Goal: Communication & Community: Answer question/provide support

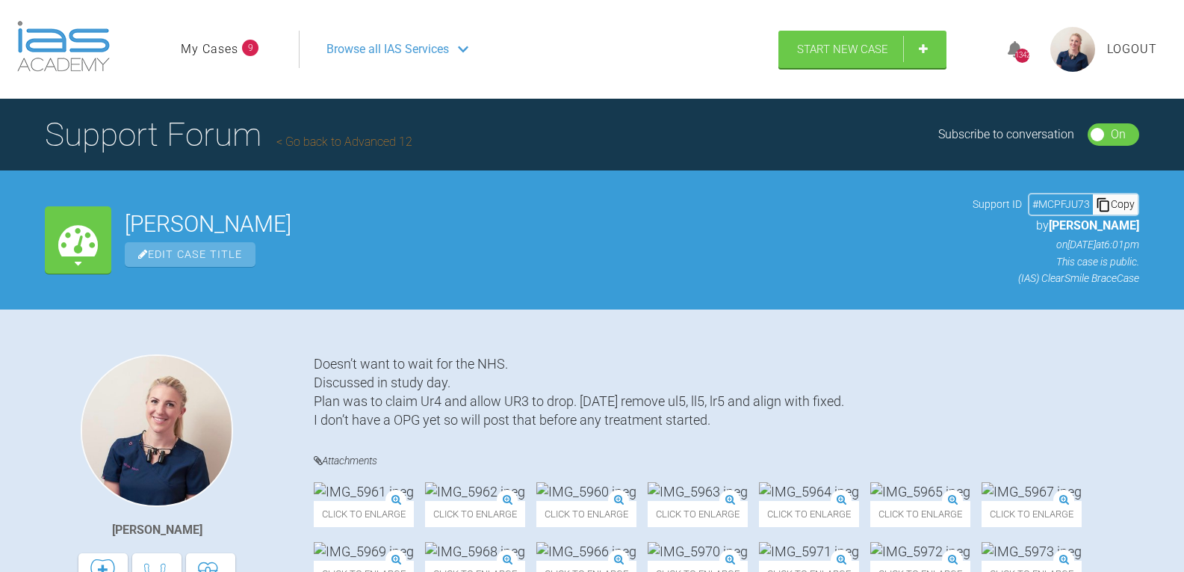
scroll to position [5655, 0]
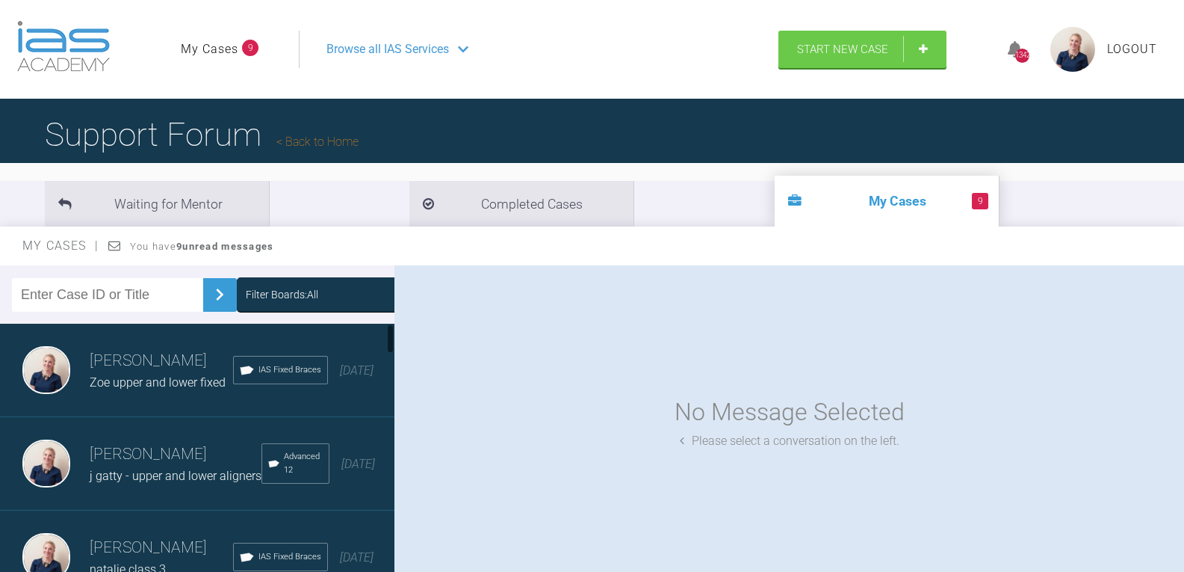
click at [309, 295] on div "Filter Boards: All" at bounding box center [282, 294] width 72 height 16
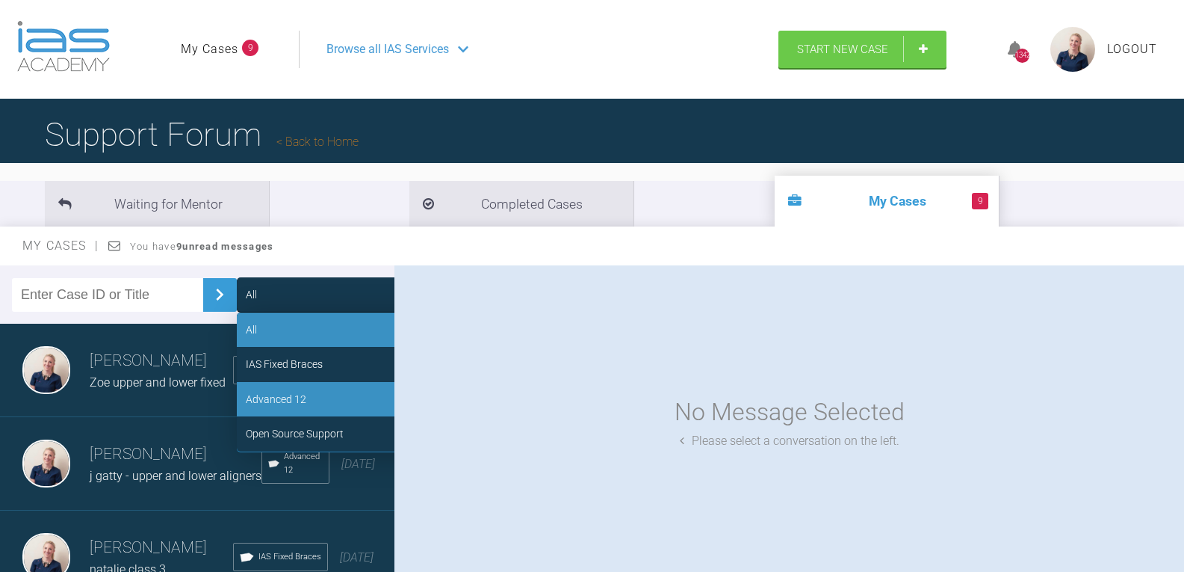
click at [310, 397] on div "Advanced 12" at bounding box center [349, 399] width 224 height 34
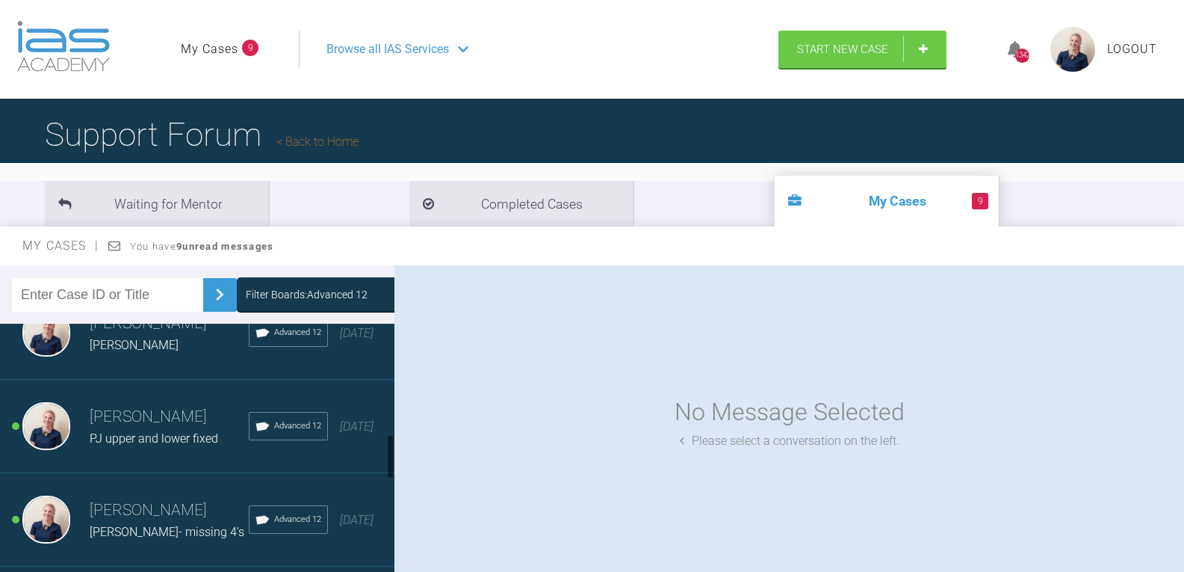
scroll to position [672, 0]
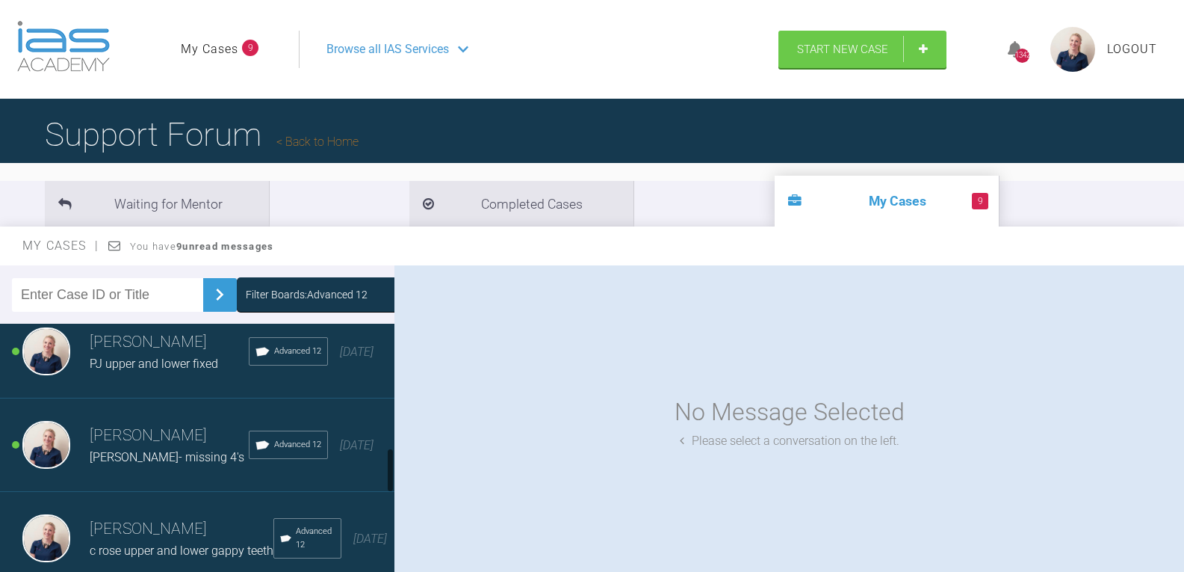
click at [114, 371] on span "PJ upper and lower fixed" at bounding box center [154, 363] width 129 height 14
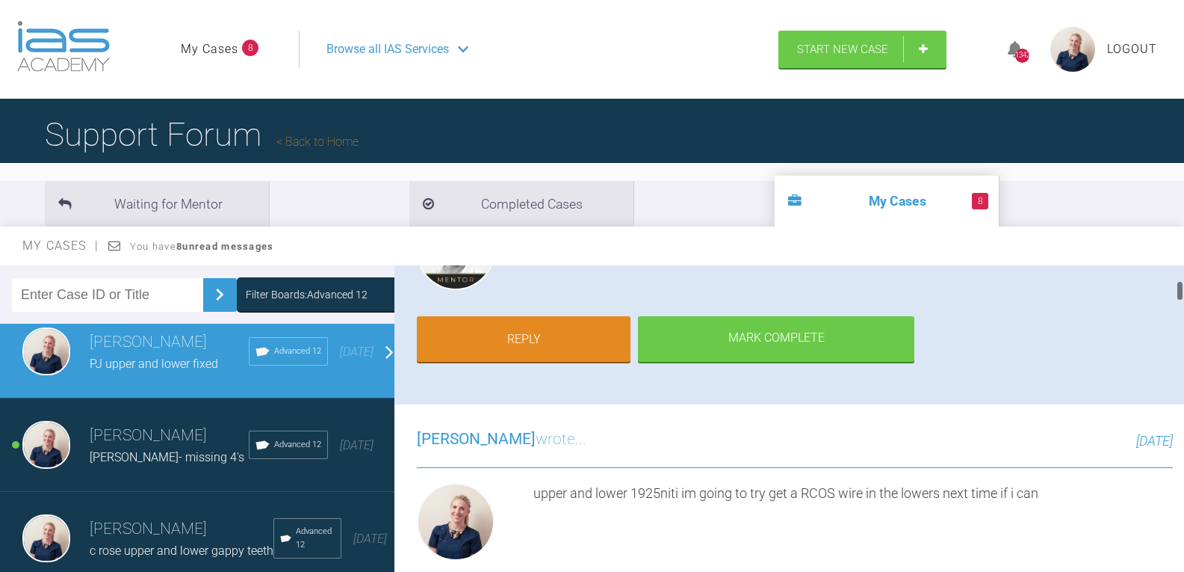
scroll to position [149, 0]
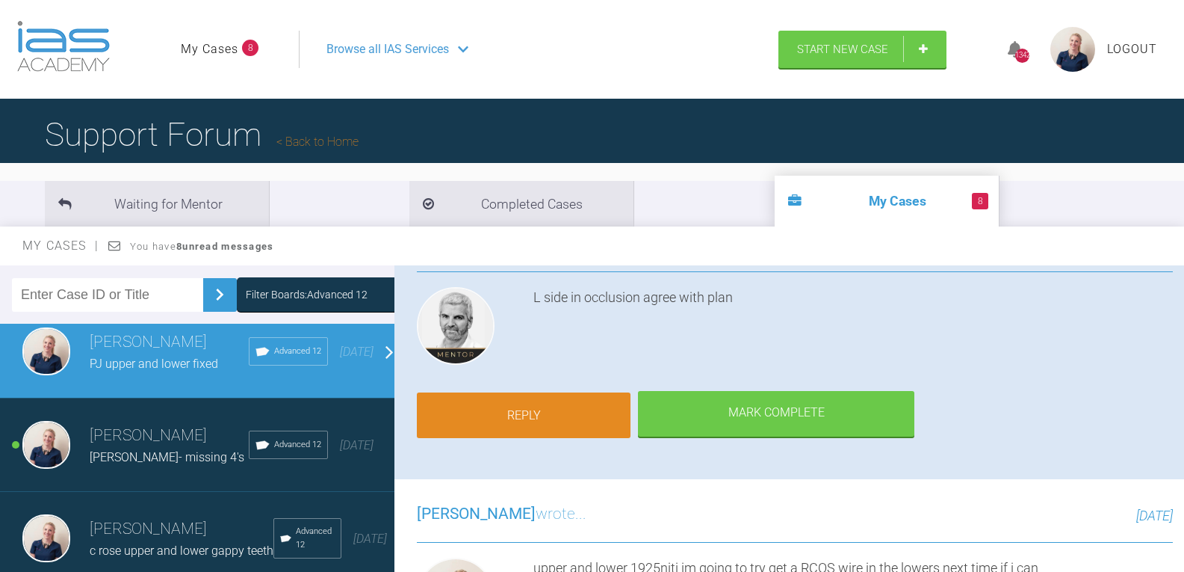
click at [571, 412] on link "Reply" at bounding box center [524, 415] width 214 height 46
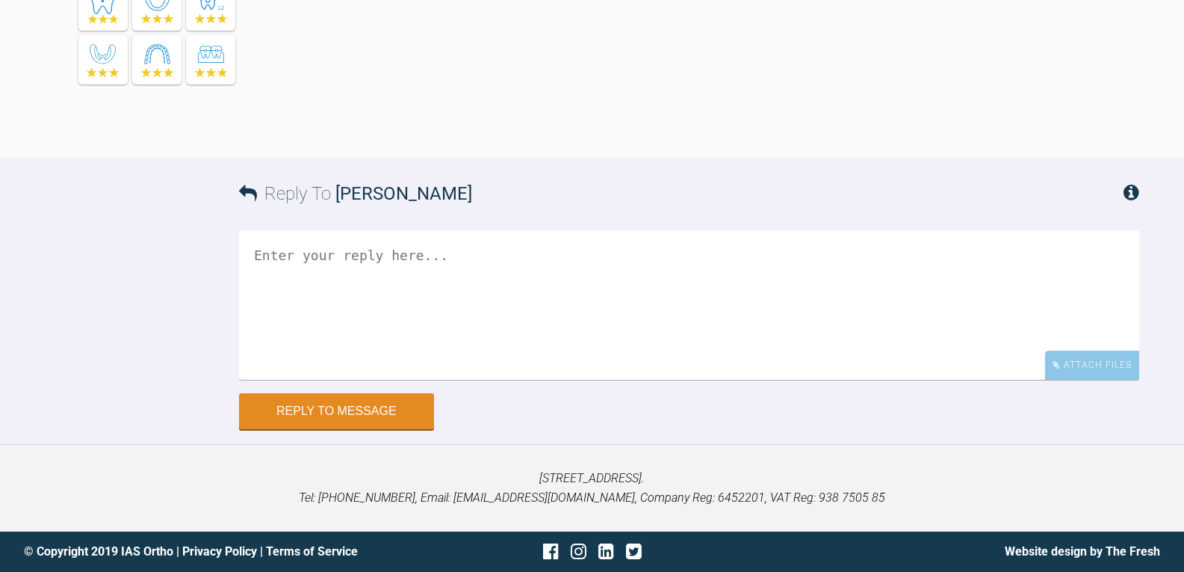
scroll to position [7099, 0]
click at [1095, 367] on div "Attach Files" at bounding box center [1092, 364] width 94 height 29
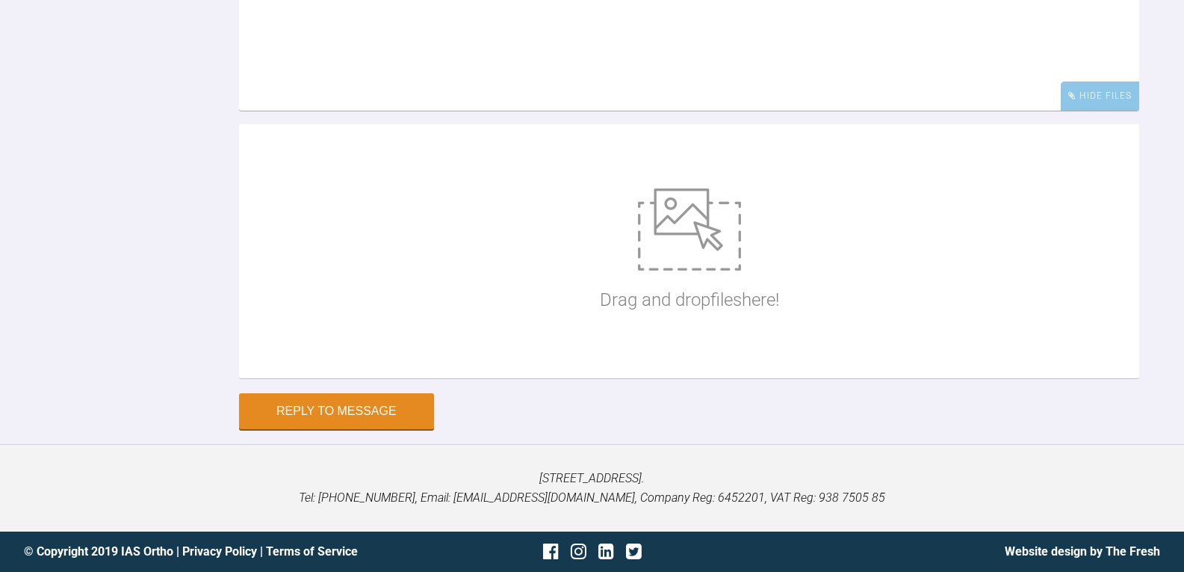
scroll to position [7323, 0]
click at [658, 361] on div "Drag and drop files here!" at bounding box center [689, 251] width 179 height 224
type input "C:\fakepath\pjefferies40.jpg"
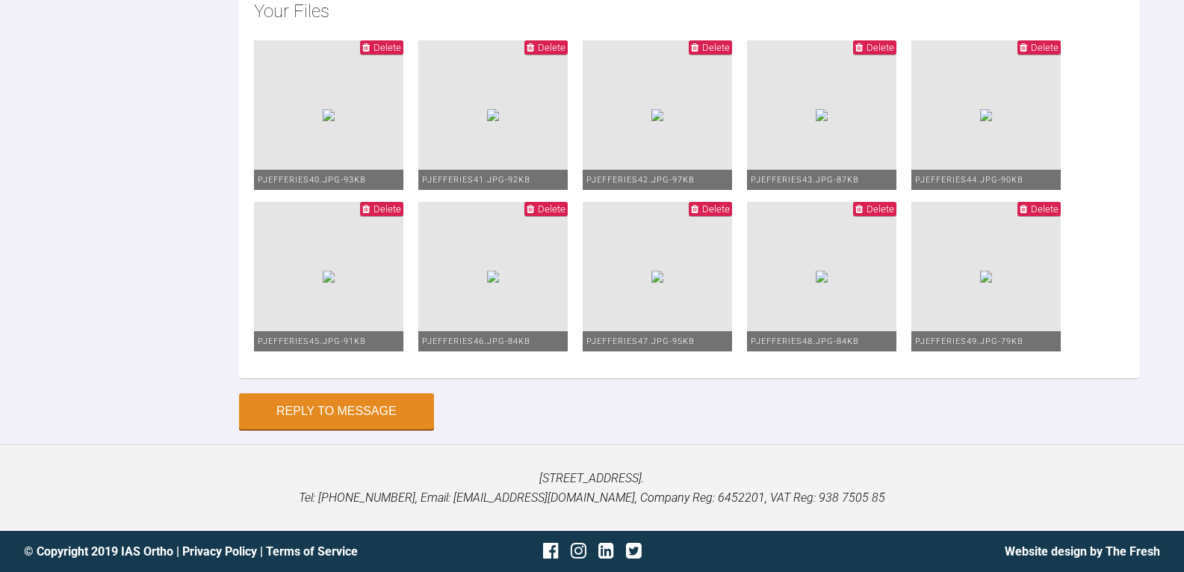
scroll to position [7622, 0]
type textarea "upper 1925niti lower 1925niti RCOS- will continue until flat occ plane and swit…"
click at [867, 214] on span "Delete" at bounding box center [881, 208] width 28 height 11
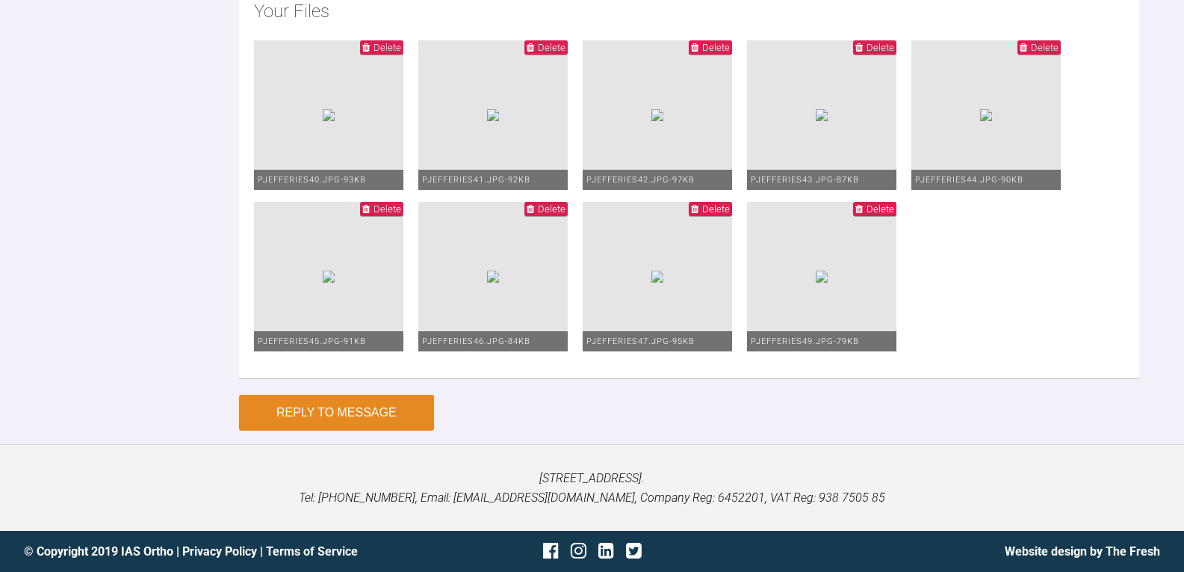
drag, startPoint x: 354, startPoint y: 413, endPoint x: 372, endPoint y: 413, distance: 17.9
click at [355, 413] on button "Reply to Message" at bounding box center [336, 413] width 195 height 36
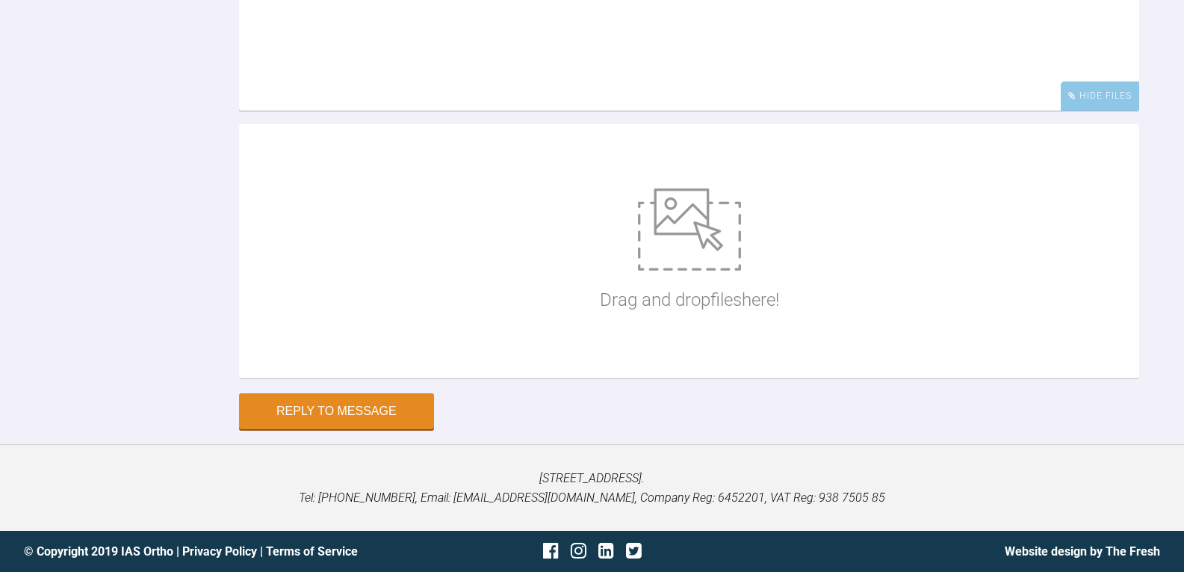
scroll to position [7414, 0]
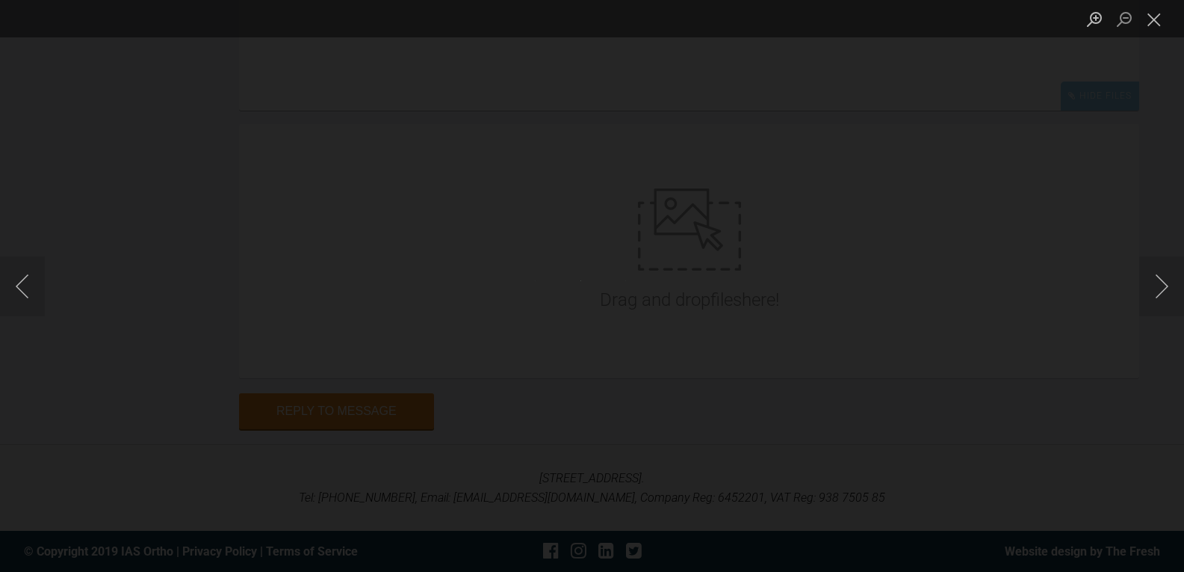
click at [594, 283] on img "Lightbox" at bounding box center [592, 285] width 22 height 11
click at [1148, 22] on button "Close lightbox" at bounding box center [1154, 19] width 30 height 26
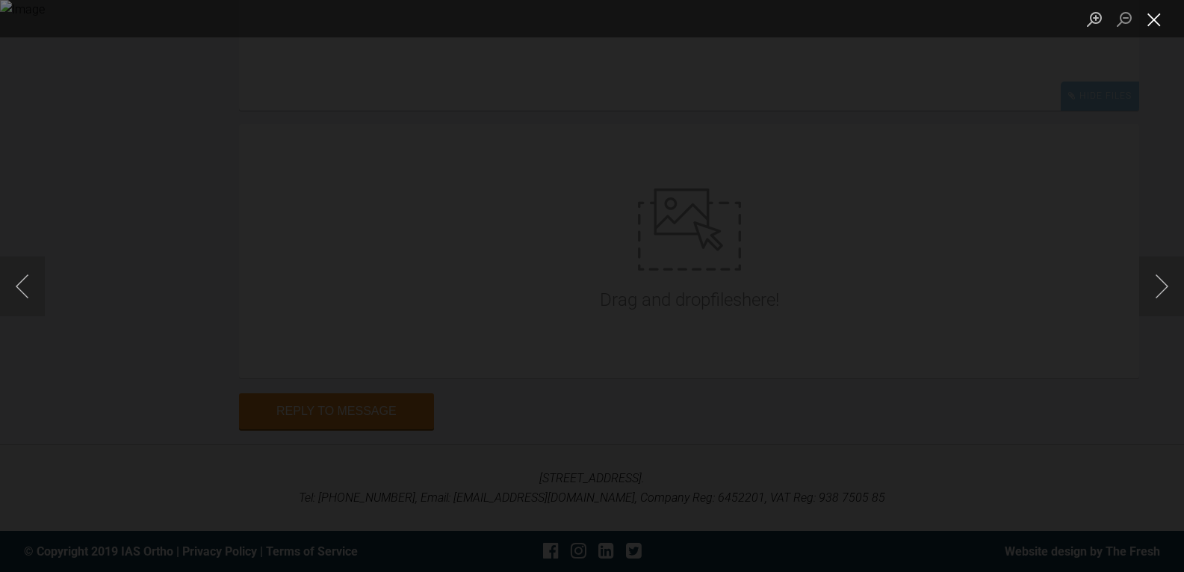
click at [1162, 13] on button "Close lightbox" at bounding box center [1154, 19] width 30 height 26
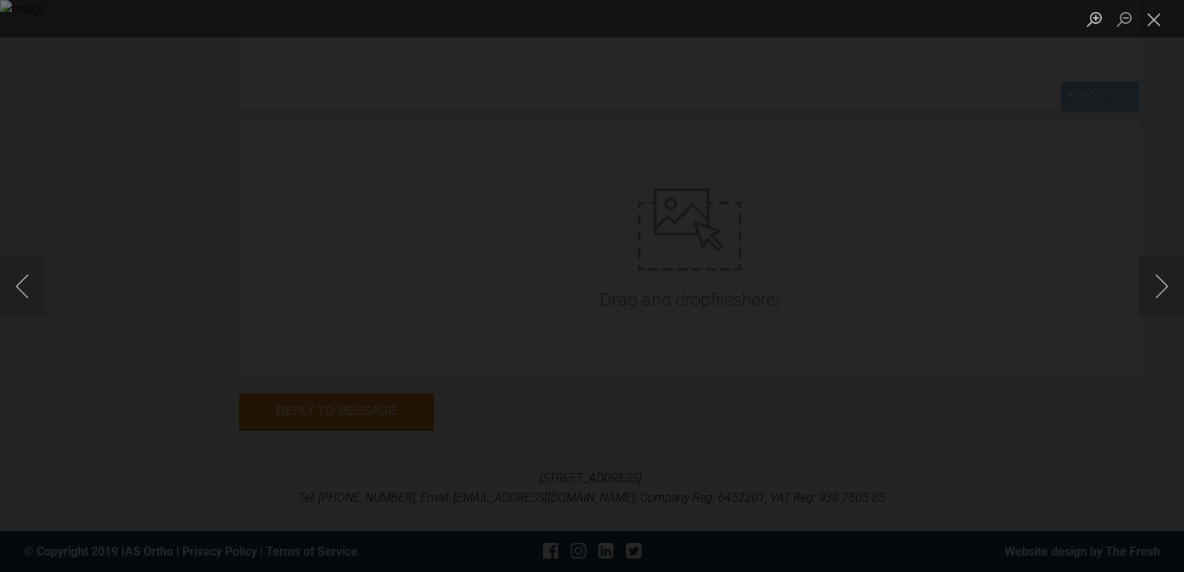
click at [369, 345] on div "Lightbox" at bounding box center [592, 286] width 1184 height 572
click at [1160, 24] on button "Close lightbox" at bounding box center [1154, 19] width 30 height 26
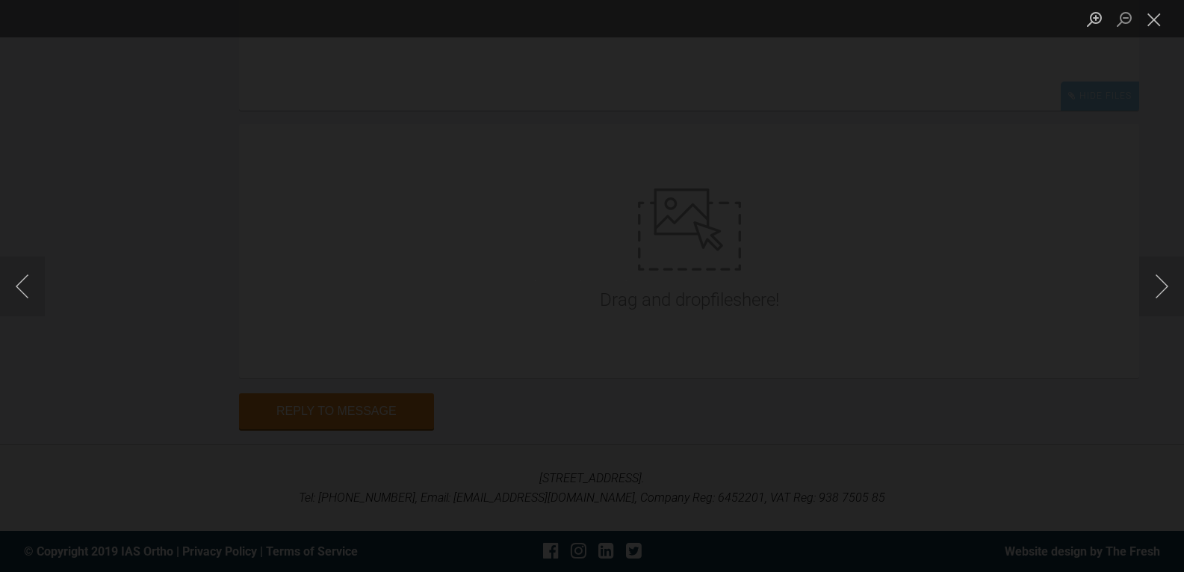
click at [589, 289] on img "Lightbox" at bounding box center [592, 285] width 23 height 11
click at [592, 285] on img "Lightbox" at bounding box center [592, 285] width 23 height 11
click at [592, 285] on img "Lightbox" at bounding box center [592, 287] width 2379 height 1148
click at [1139, 28] on button "Close lightbox" at bounding box center [1154, 19] width 30 height 26
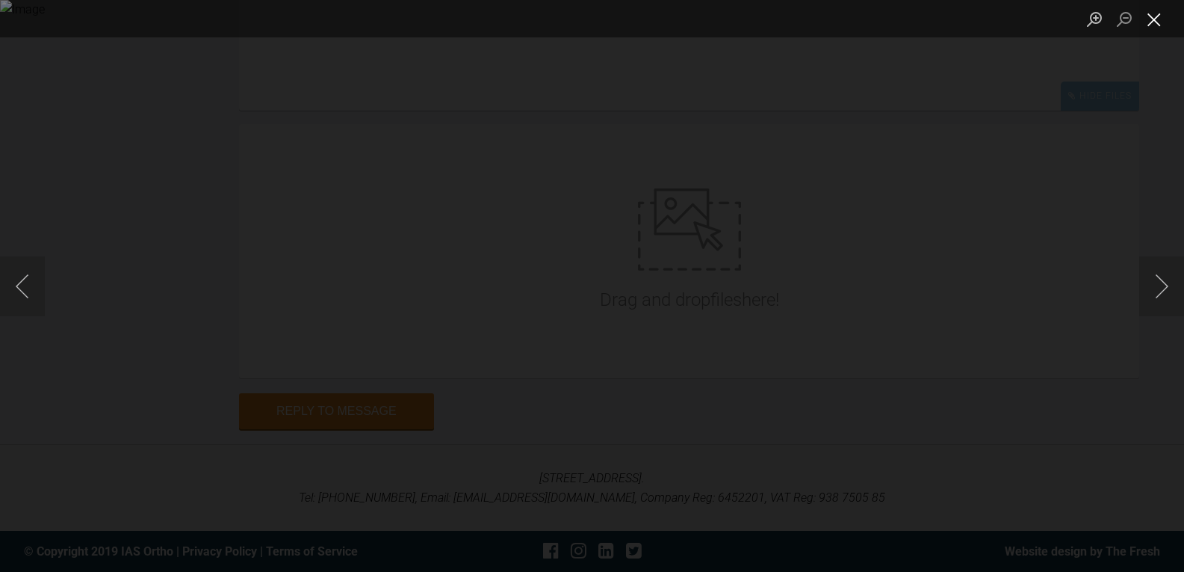
click at [1160, 25] on button "Close lightbox" at bounding box center [1154, 19] width 30 height 26
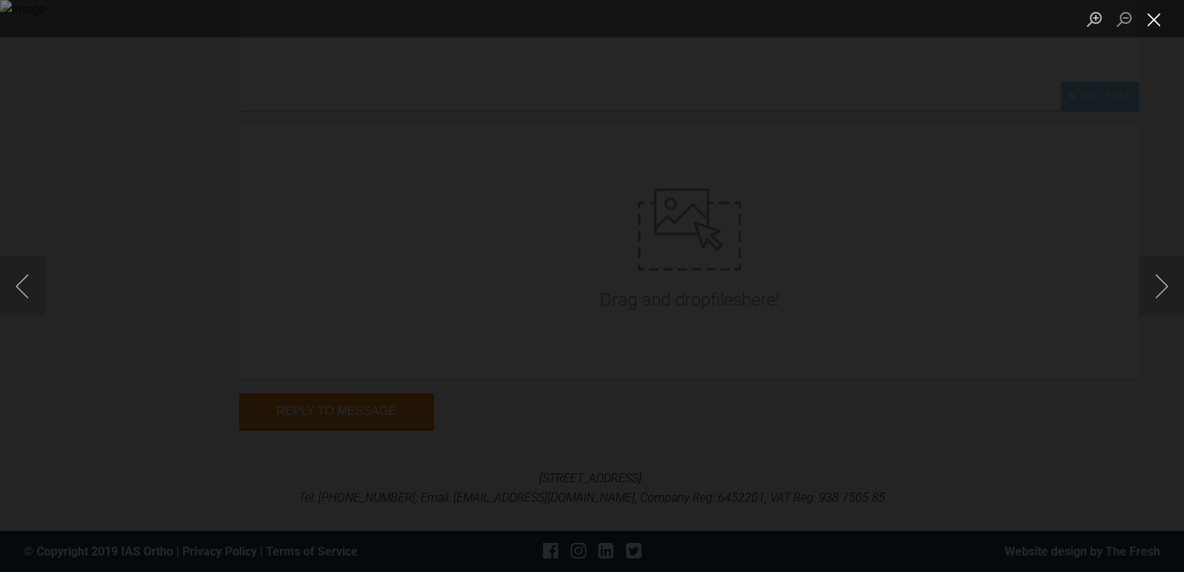
click at [1146, 21] on button "Close lightbox" at bounding box center [1154, 19] width 30 height 26
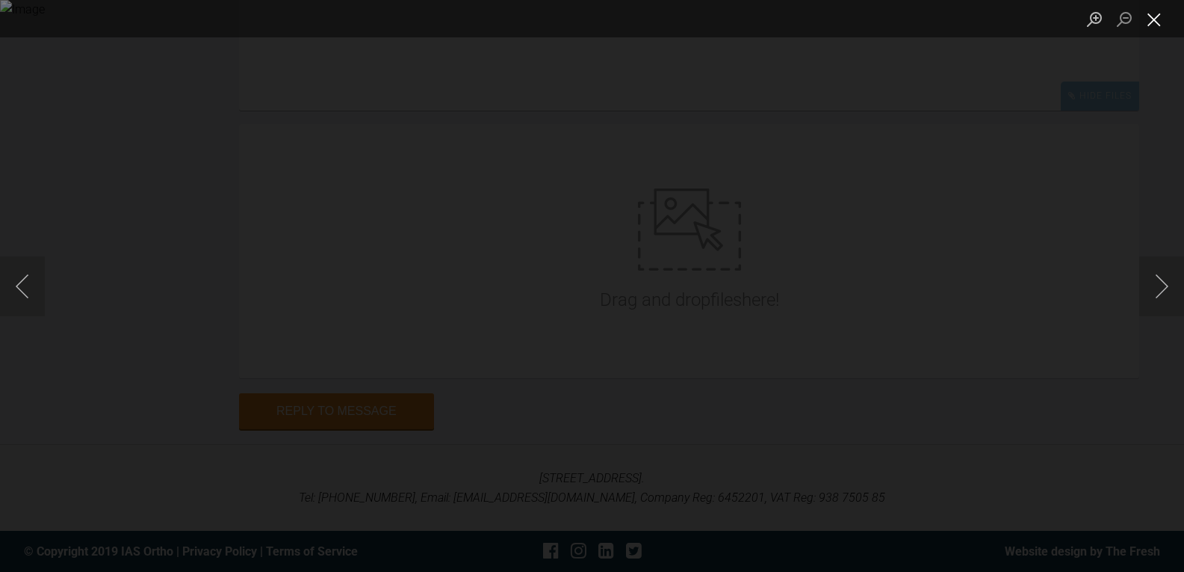
click at [1148, 19] on button "Close lightbox" at bounding box center [1154, 19] width 30 height 26
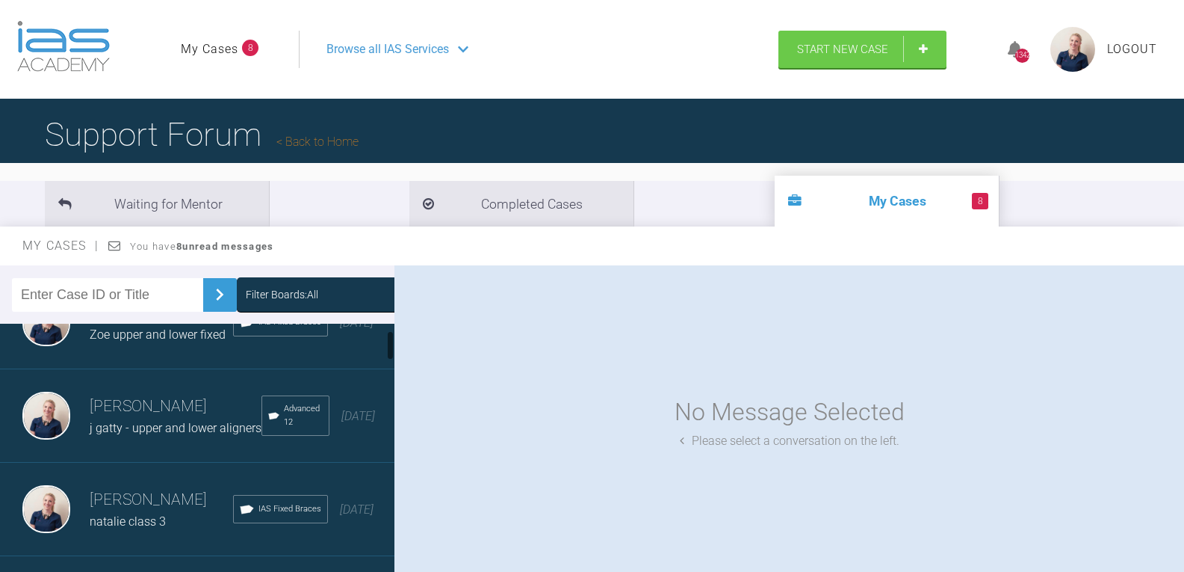
scroll to position [75, 0]
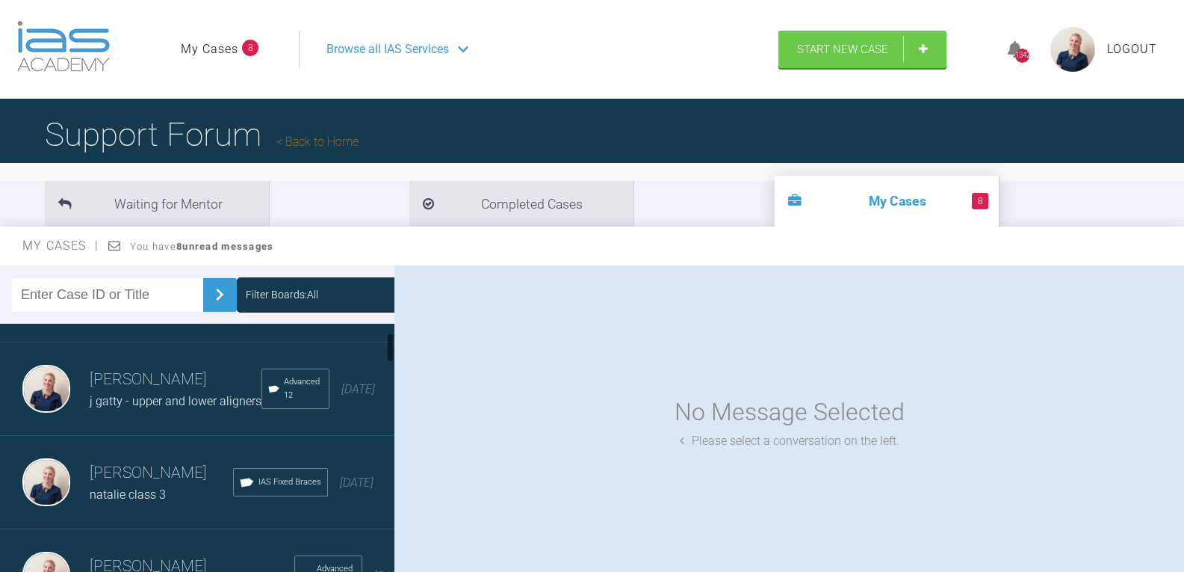
click at [272, 295] on div "Filter Boards: All" at bounding box center [282, 294] width 72 height 16
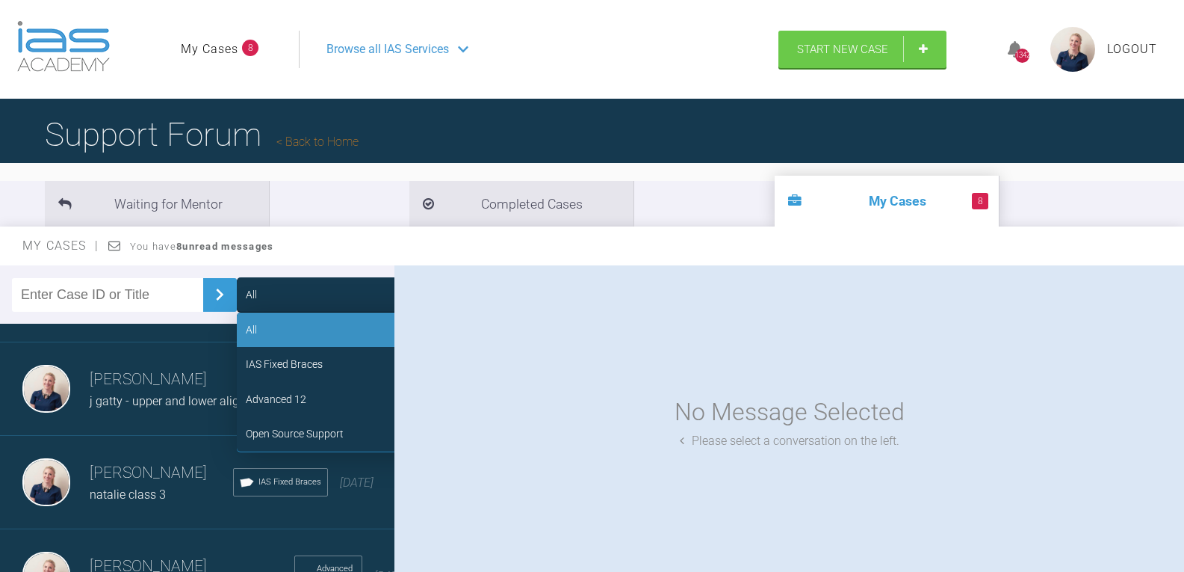
click at [278, 394] on div "Advanced 12" at bounding box center [276, 399] width 61 height 16
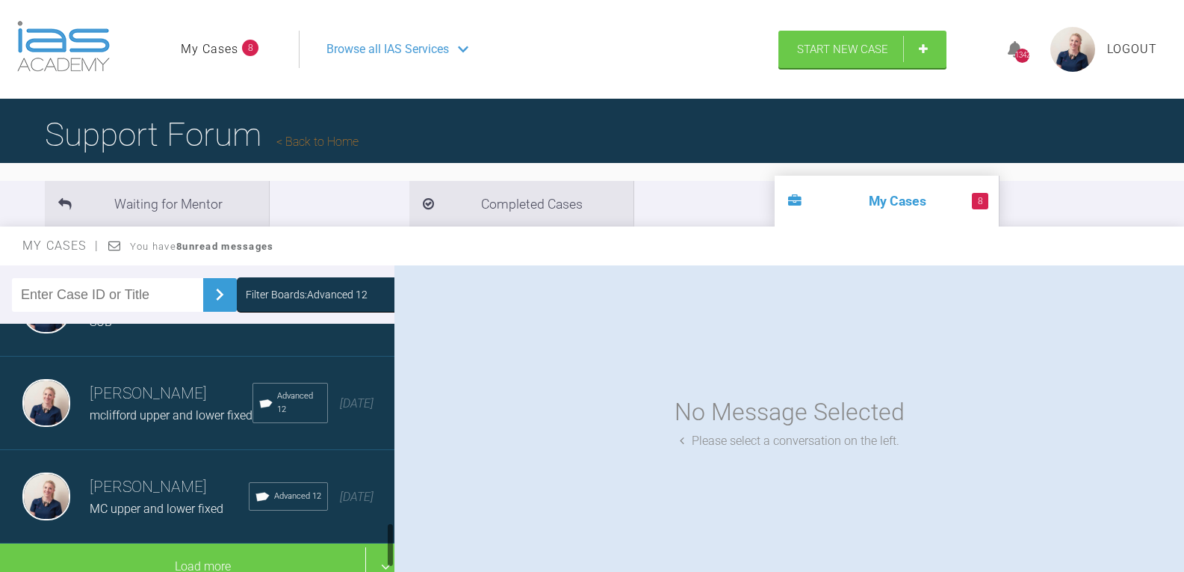
scroll to position [1074, 0]
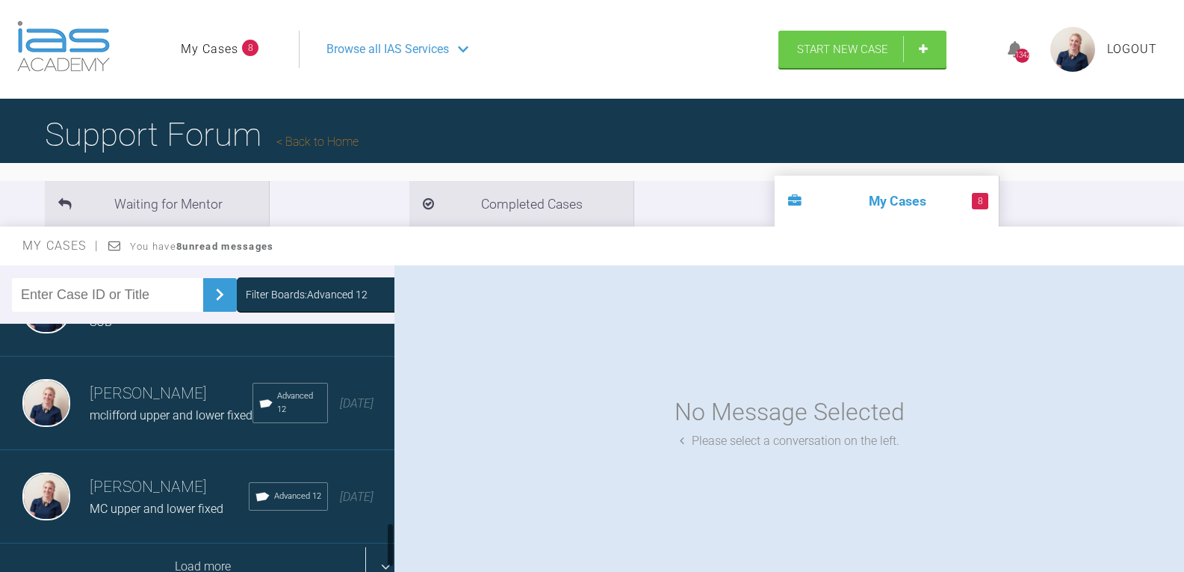
click at [211, 543] on div "Load more" at bounding box center [203, 566] width 406 height 46
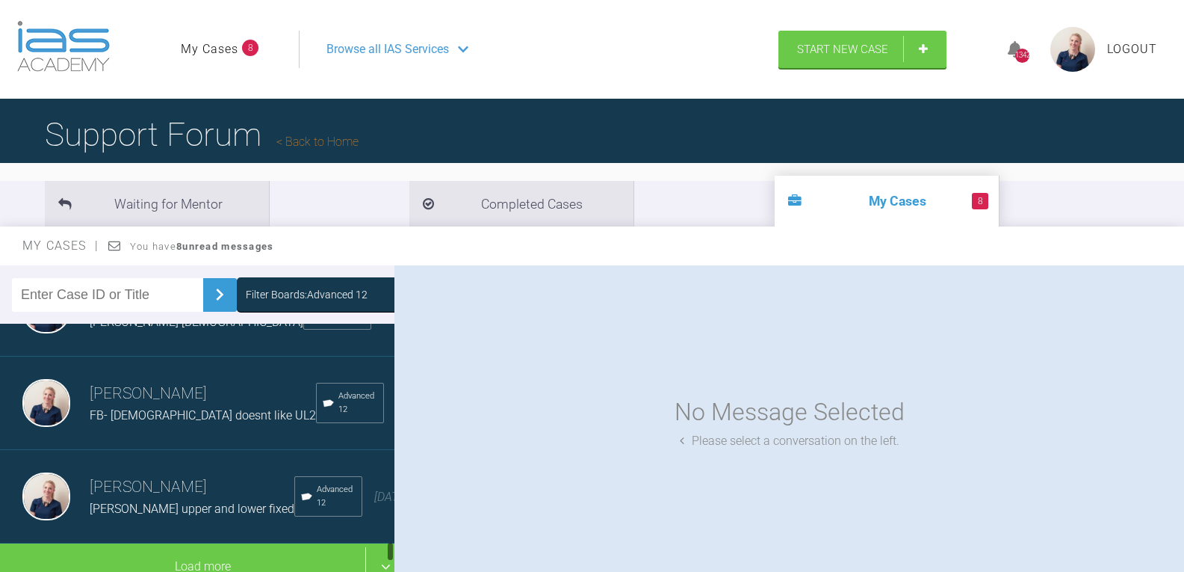
scroll to position [2635, 0]
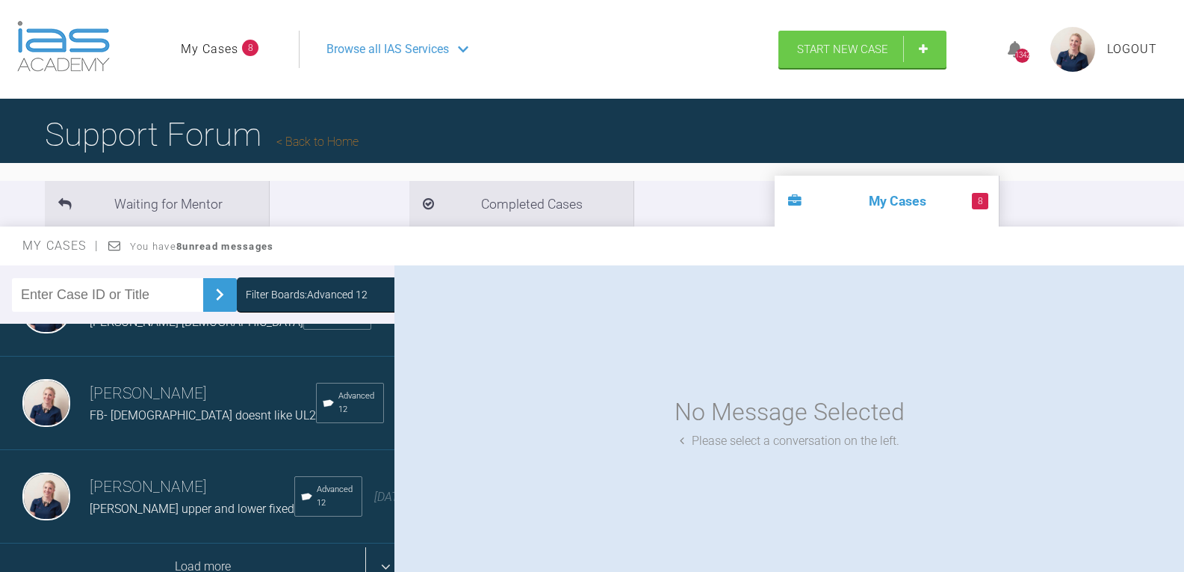
click at [255, 543] on div "Load more" at bounding box center [203, 566] width 406 height 46
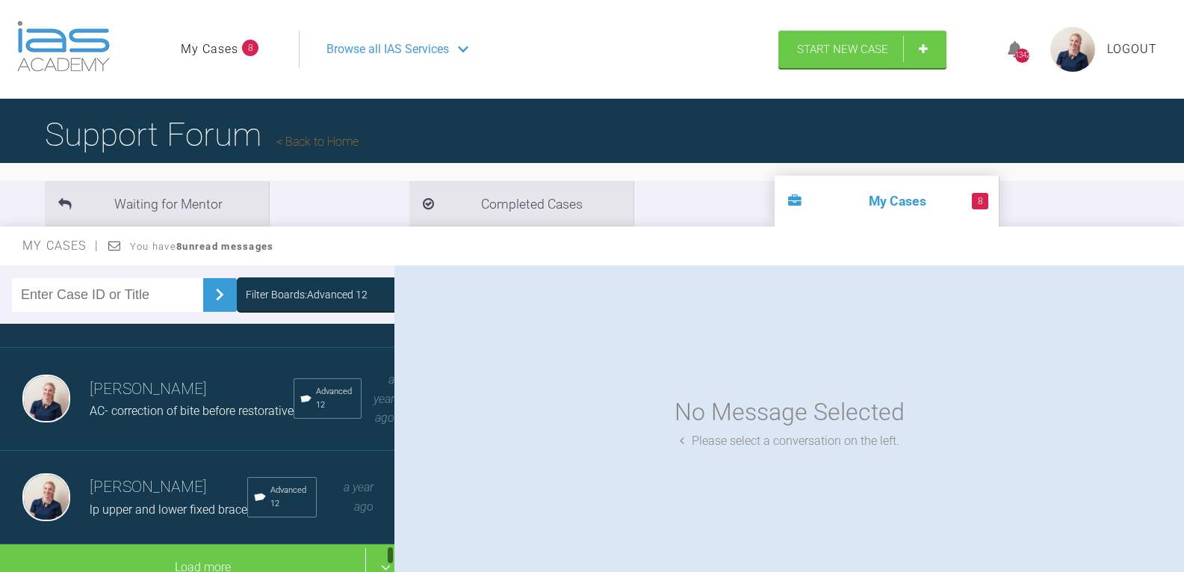
scroll to position [3719, 0]
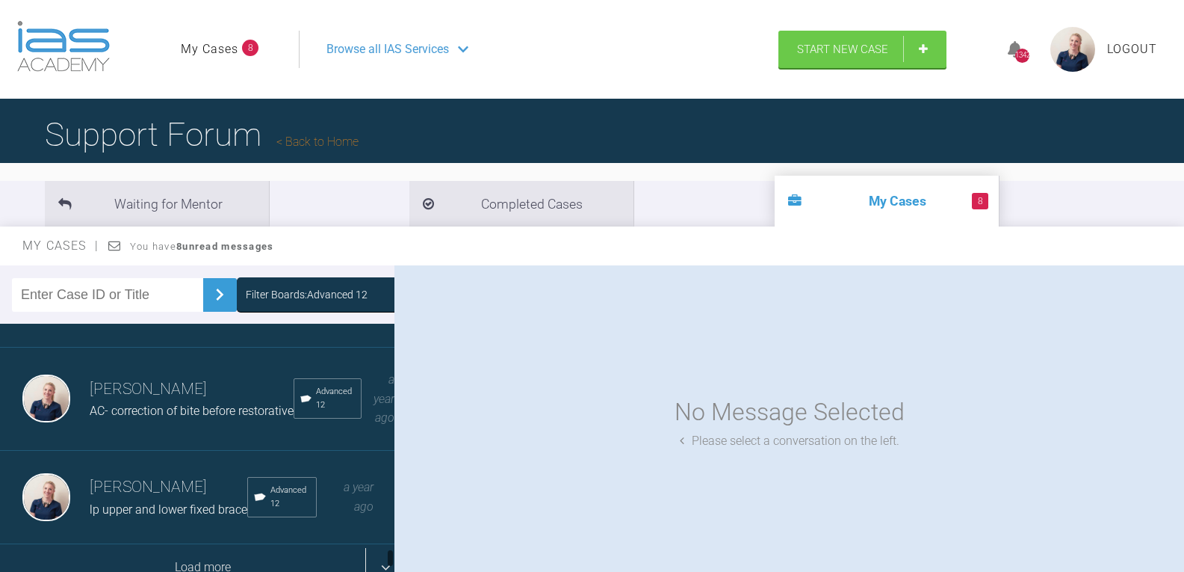
click at [208, 544] on div "Load more" at bounding box center [203, 567] width 406 height 46
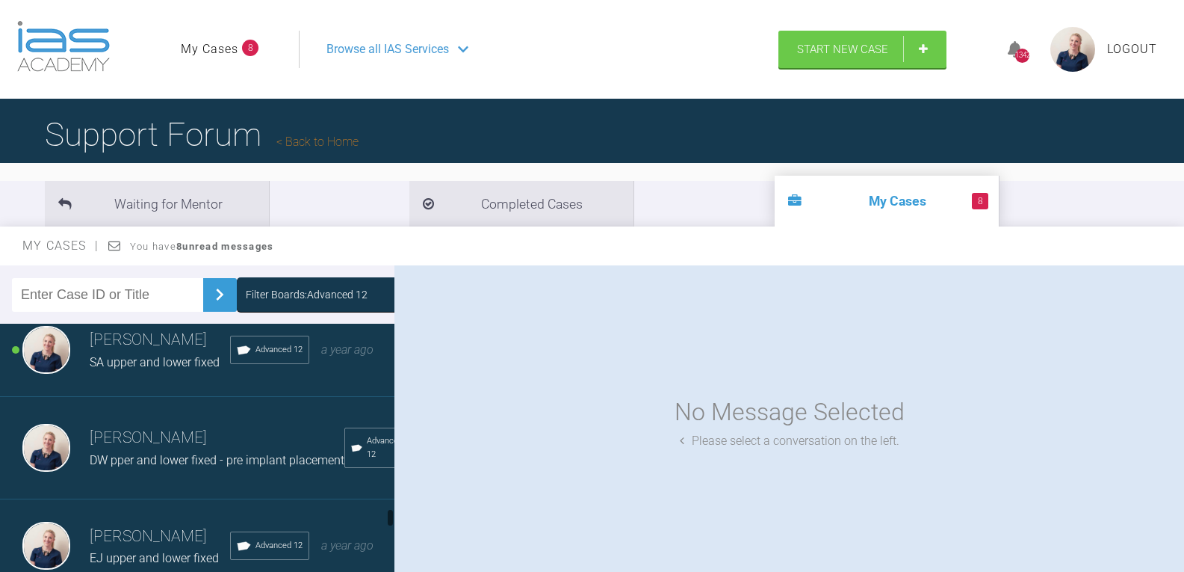
scroll to position [4018, 0]
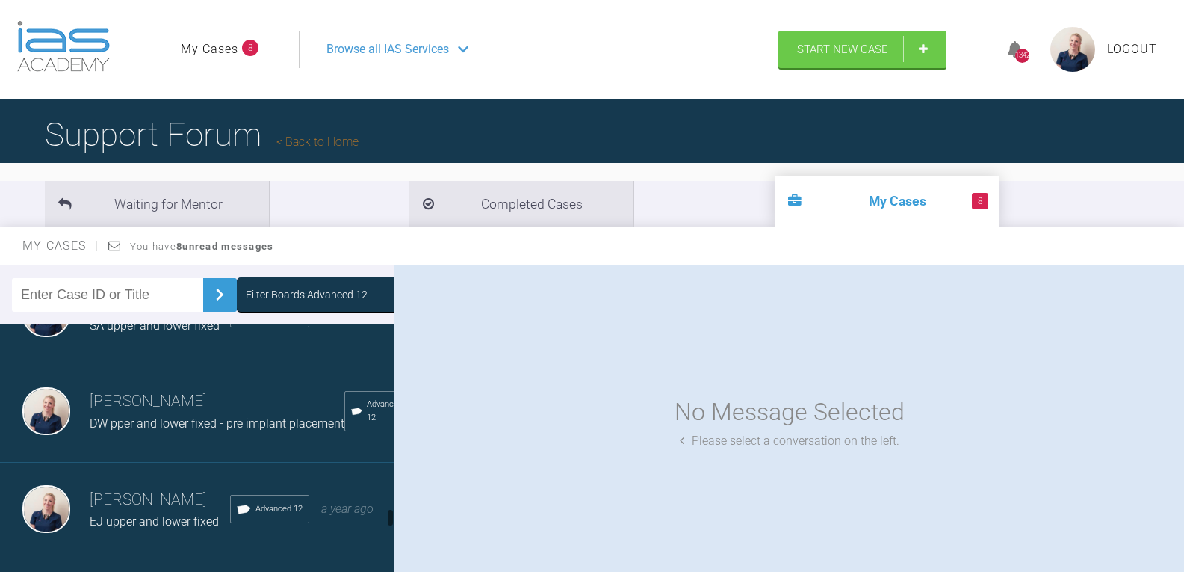
click at [165, 316] on h3 "[PERSON_NAME]" at bounding box center [160, 303] width 140 height 25
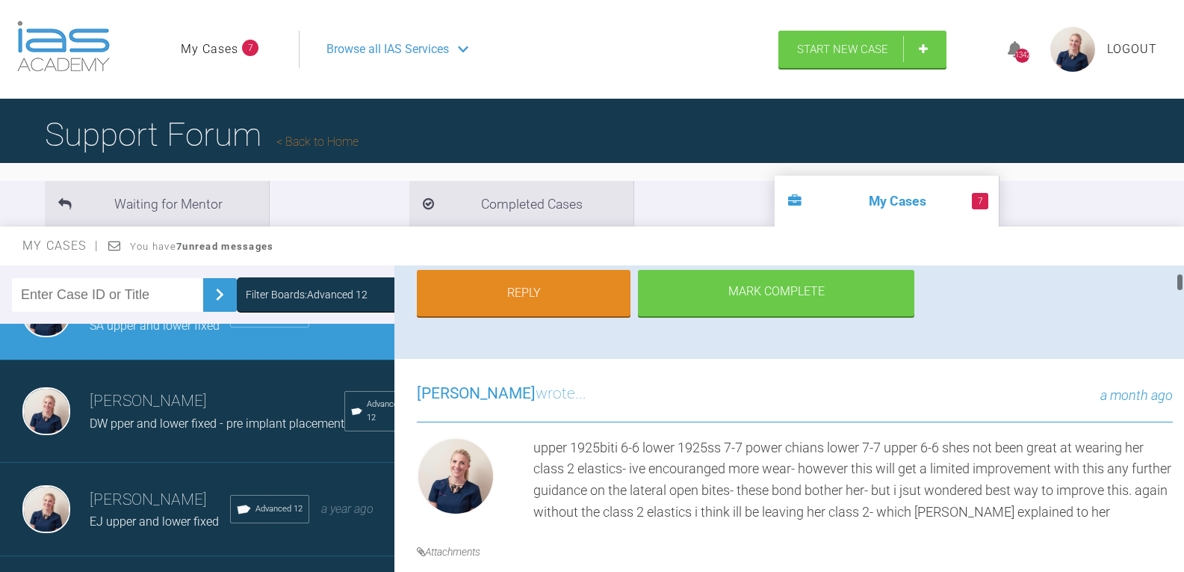
scroll to position [299, 0]
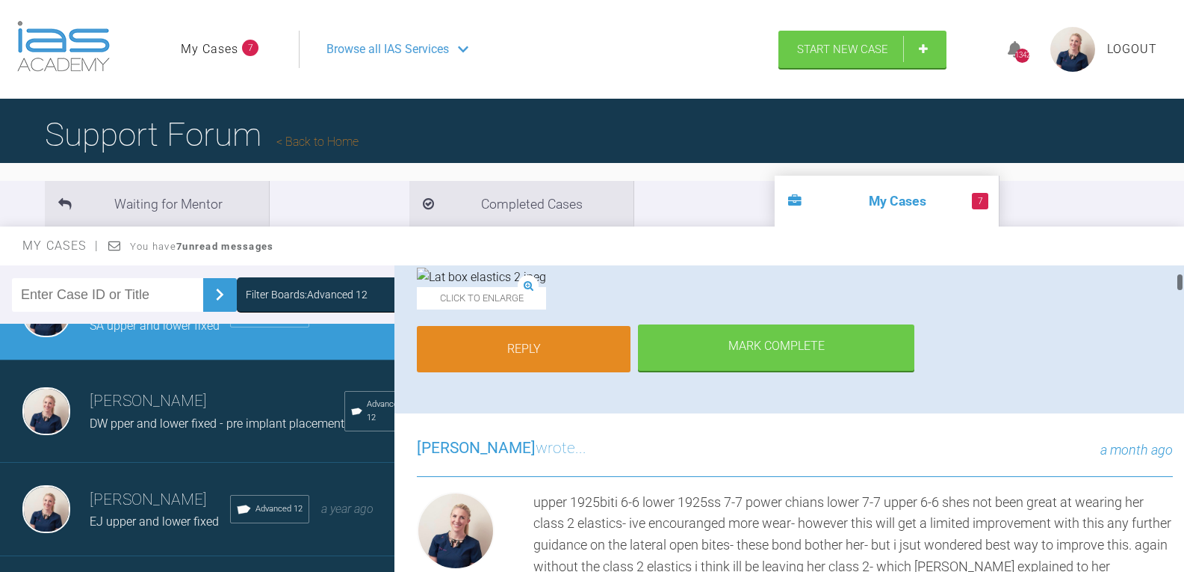
click at [536, 372] on link "Reply" at bounding box center [524, 349] width 214 height 46
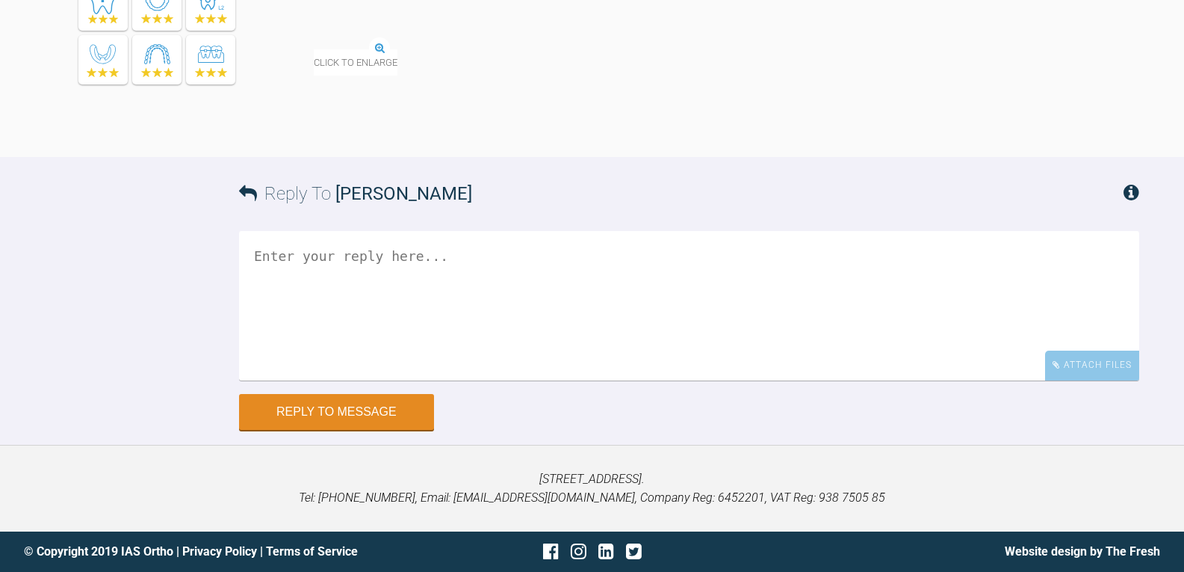
scroll to position [17858, 0]
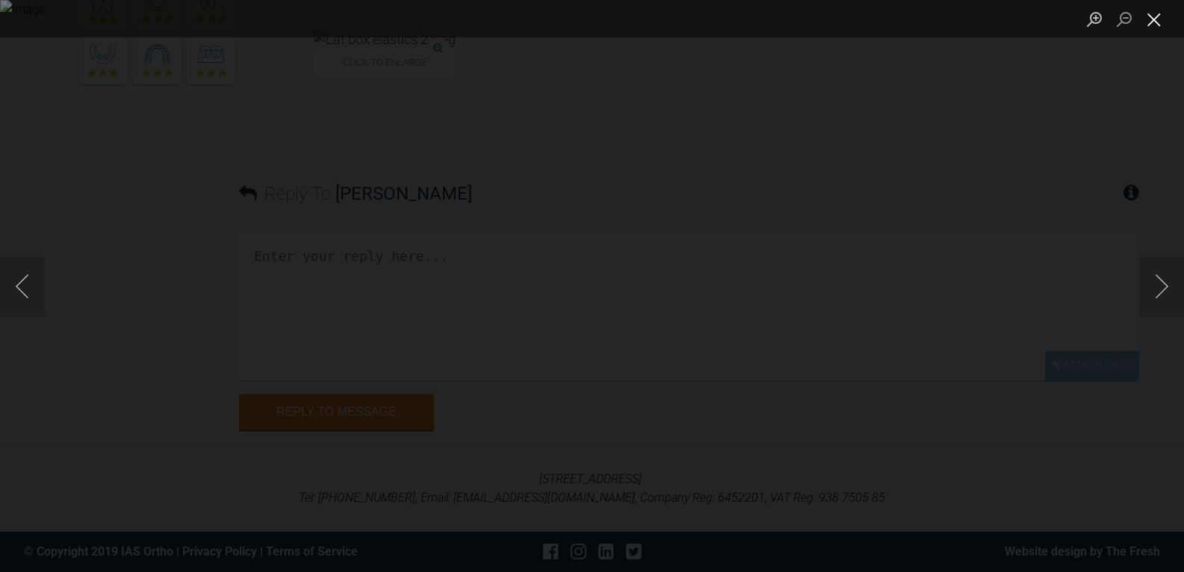
drag, startPoint x: 1157, startPoint y: 24, endPoint x: 1146, endPoint y: 31, distance: 12.9
click at [1156, 24] on button "Close lightbox" at bounding box center [1154, 19] width 30 height 26
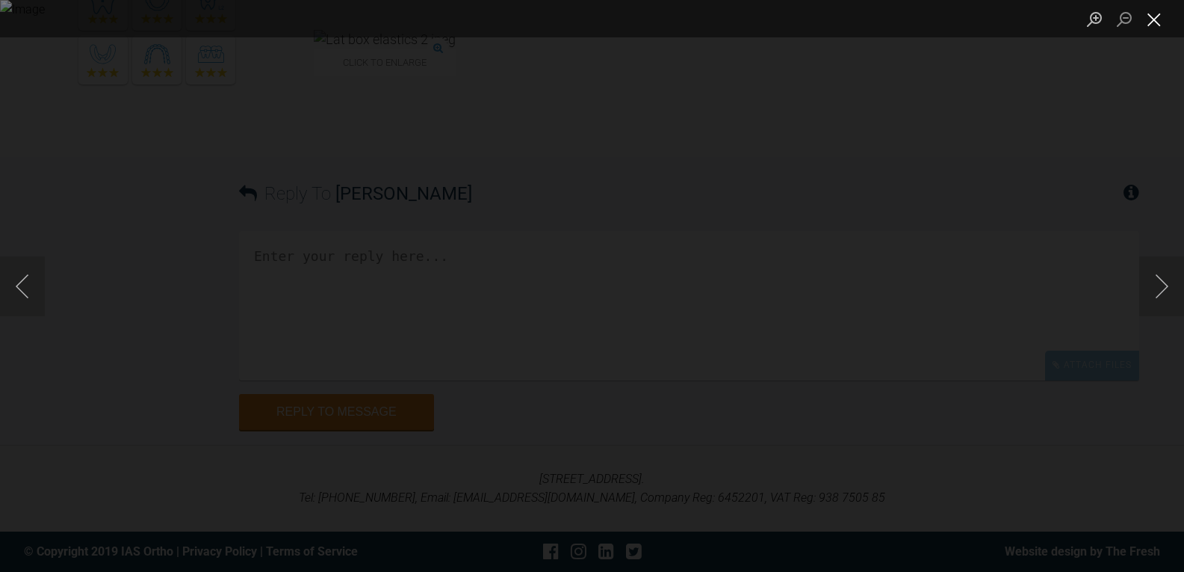
click at [1146, 16] on button "Close lightbox" at bounding box center [1154, 19] width 30 height 26
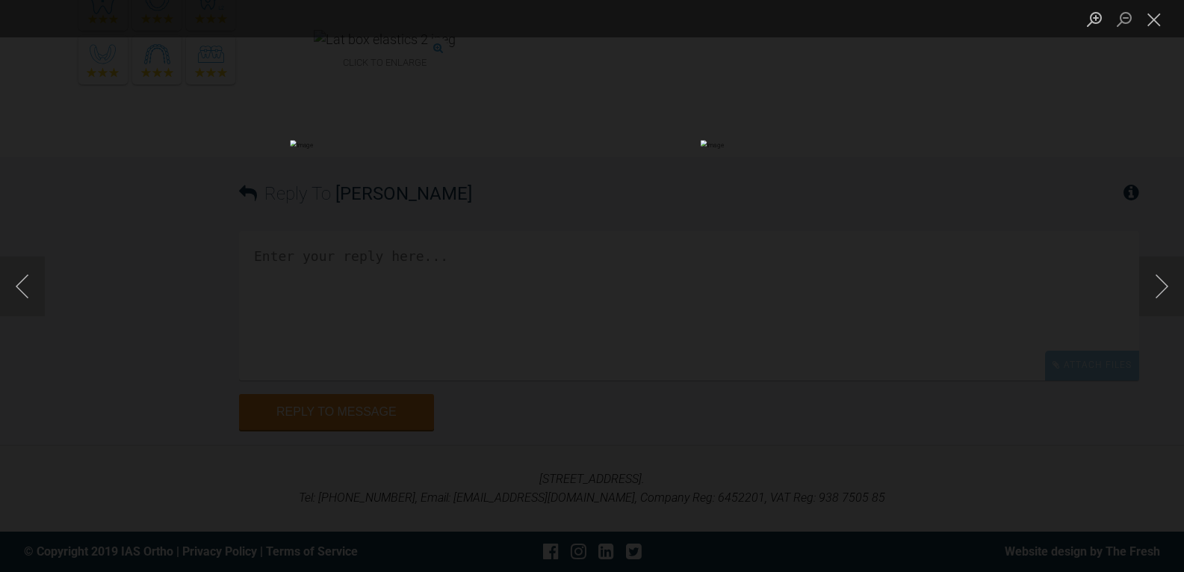
click at [618, 296] on img "Lightbox" at bounding box center [592, 285] width 604 height 291
click at [1149, 23] on button "Close lightbox" at bounding box center [1154, 19] width 30 height 26
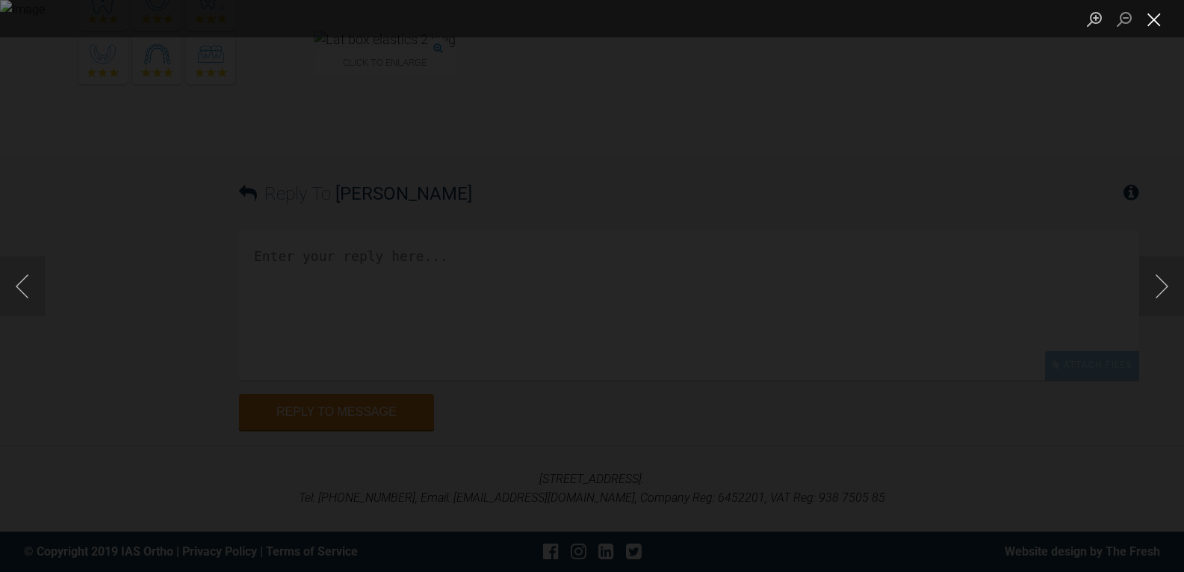
click at [1154, 22] on button "Close lightbox" at bounding box center [1154, 19] width 30 height 26
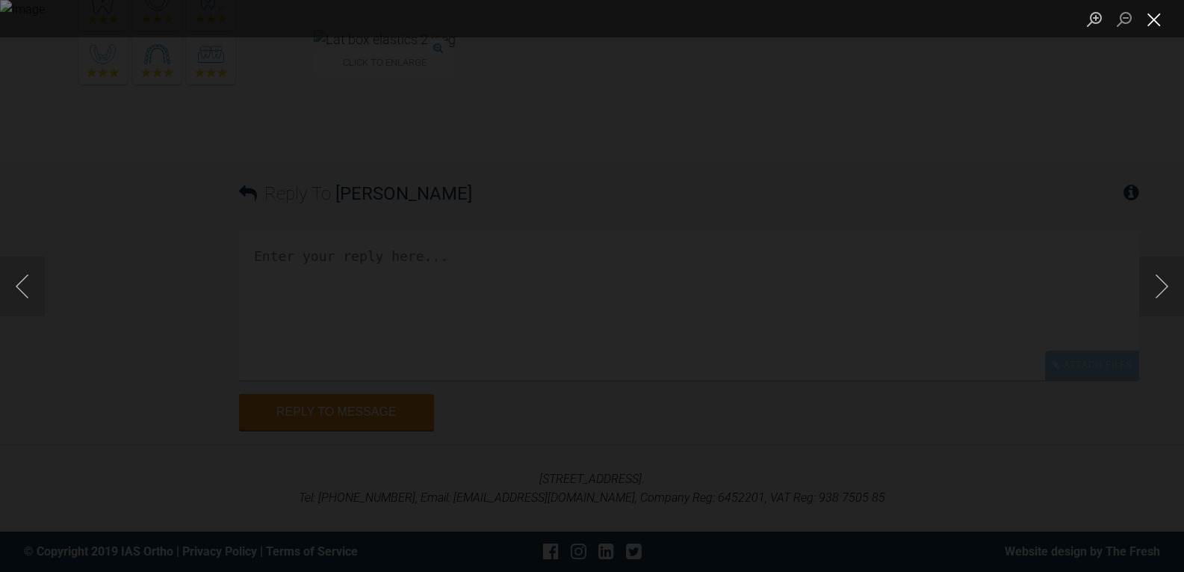
click at [1156, 19] on button "Close lightbox" at bounding box center [1154, 19] width 30 height 26
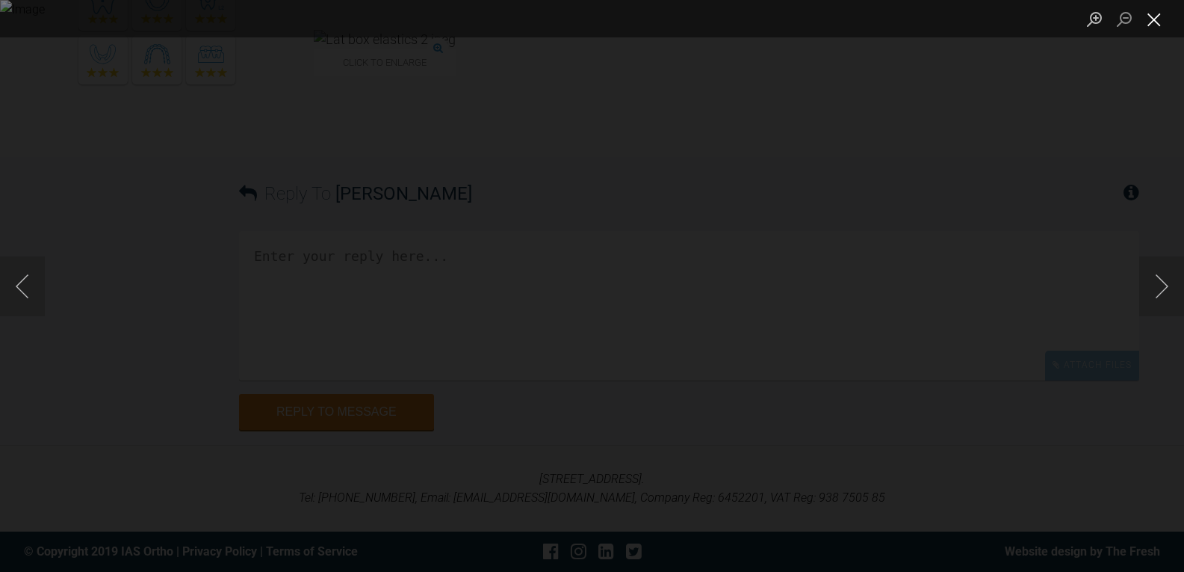
click at [1152, 22] on button "Close lightbox" at bounding box center [1154, 19] width 30 height 26
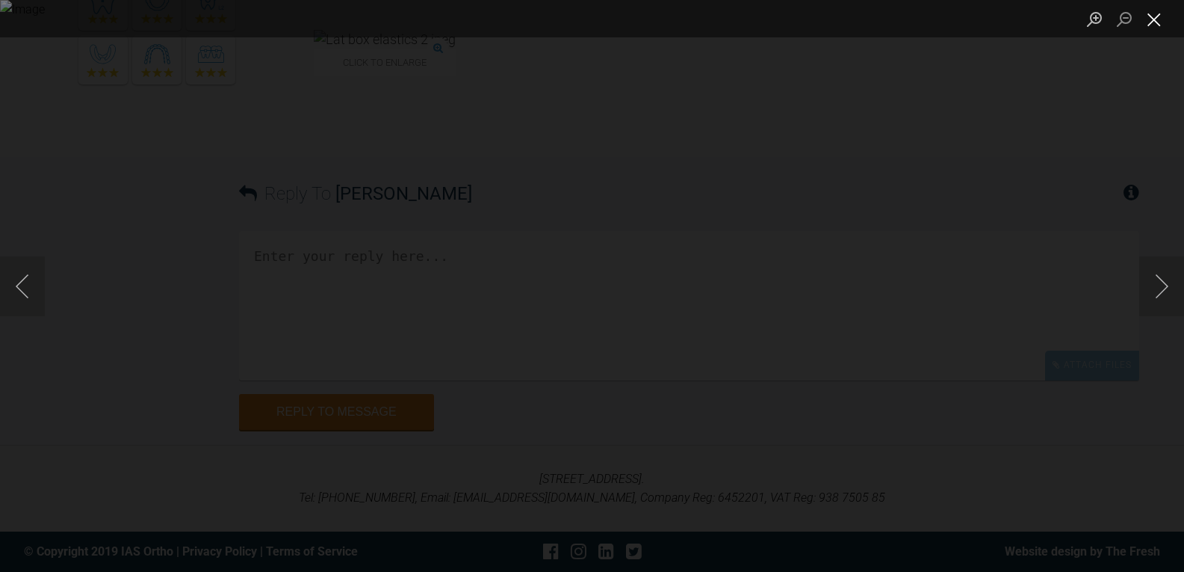
click at [1157, 20] on button "Close lightbox" at bounding box center [1154, 19] width 30 height 26
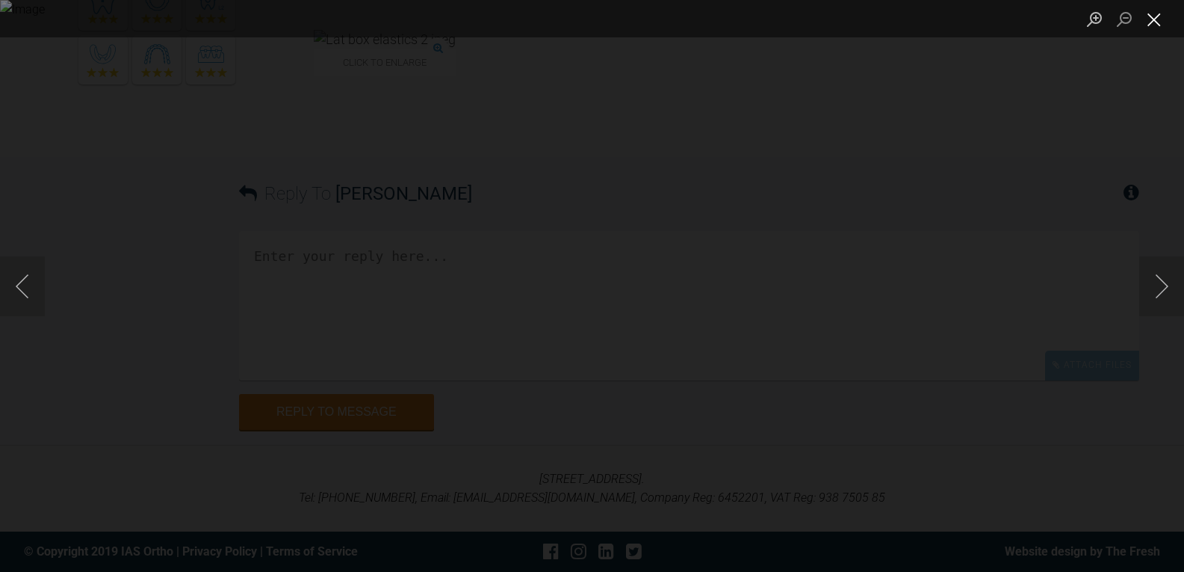
click at [1148, 21] on button "Close lightbox" at bounding box center [1154, 19] width 30 height 26
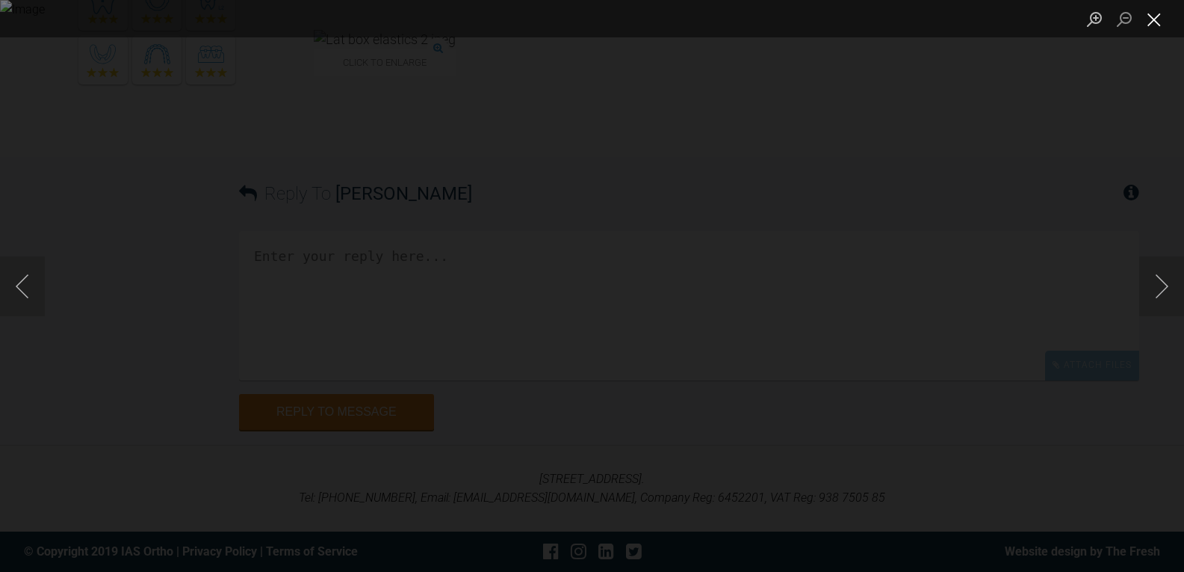
click at [1155, 20] on button "Close lightbox" at bounding box center [1154, 19] width 30 height 26
